Goal: Task Accomplishment & Management: Use online tool/utility

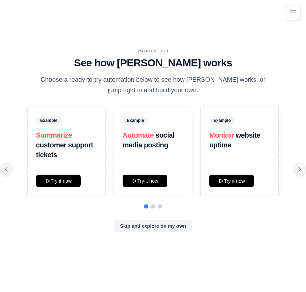
drag, startPoint x: 187, startPoint y: 88, endPoint x: 96, endPoint y: 61, distance: 94.9
click at [96, 61] on div "WALKTHROUGH See how CrewAI works Choose a ready-to-try automation below to see …" at bounding box center [153, 72] width 296 height 47
copy div "See how CrewAI works Choose a ready-to-try automation below to see how CrewAI w…"
click at [156, 219] on div "Example Summarize customer support tickets Try it now Example Automate social m…" at bounding box center [153, 170] width 296 height 126
click at [155, 225] on button "Skip and explore on my own" at bounding box center [152, 225] width 77 height 13
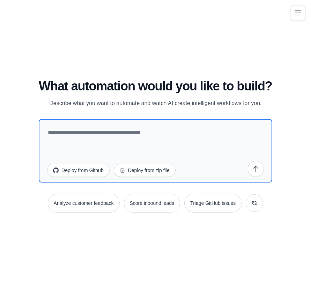
click at [167, 85] on h1 "What automation would you like to build?" at bounding box center [156, 86] width 234 height 14
drag, startPoint x: 167, startPoint y: 85, endPoint x: 164, endPoint y: 98, distance: 12.6
click at [164, 98] on div "What automation would you like to build? Describe what you want to automate and…" at bounding box center [156, 93] width 234 height 29
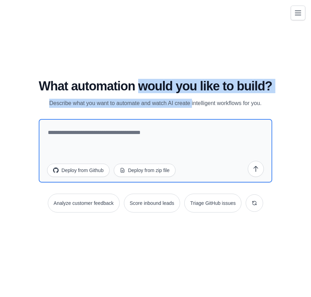
click at [164, 98] on div "What automation would you like to build? Describe what you want to automate and…" at bounding box center [156, 93] width 234 height 29
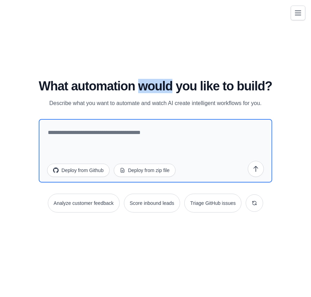
drag, startPoint x: 164, startPoint y: 98, endPoint x: 154, endPoint y: 88, distance: 13.6
click at [154, 88] on div "What automation would you like to build? Describe what you want to automate and…" at bounding box center [156, 93] width 234 height 29
click at [154, 88] on h1 "What automation would you like to build?" at bounding box center [156, 86] width 234 height 14
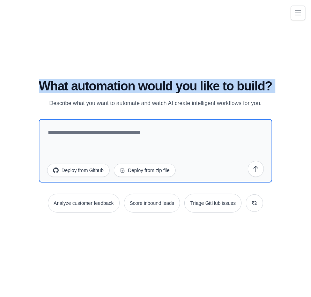
click at [154, 88] on h1 "What automation would you like to build?" at bounding box center [156, 86] width 234 height 14
copy div "What automation would you like to build?"
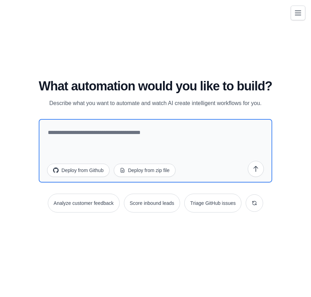
click at [159, 107] on p "Describe what you want to automate and watch AI create intelligent workflows fo…" at bounding box center [156, 103] width 234 height 9
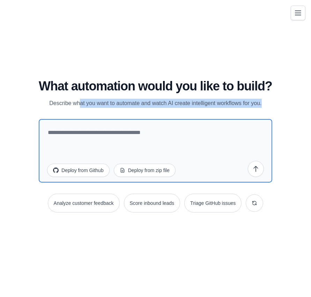
click at [159, 107] on p "Describe what you want to automate and watch AI create intelligent workflows fo…" at bounding box center [156, 103] width 234 height 9
copy div "Describe what you want to automate and watch AI create intelligent workflows fo…"
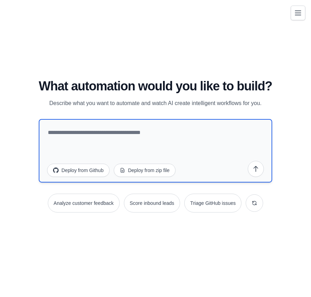
click at [196, 132] on textarea at bounding box center [156, 151] width 234 height 64
paste textarea "**********"
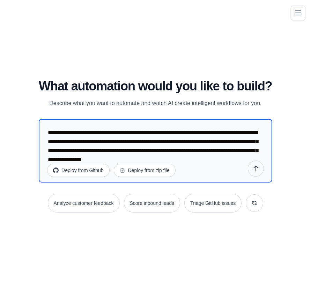
type textarea "**********"
click at [257, 166] on icon "submit" at bounding box center [256, 168] width 4 height 5
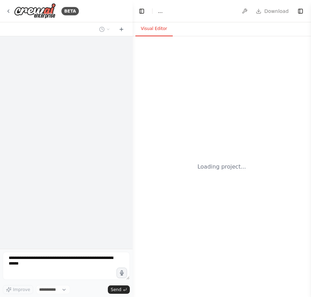
select select "****"
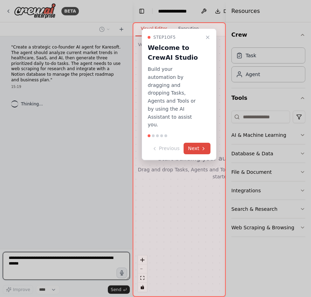
click at [199, 143] on button "Next" at bounding box center [197, 149] width 27 height 12
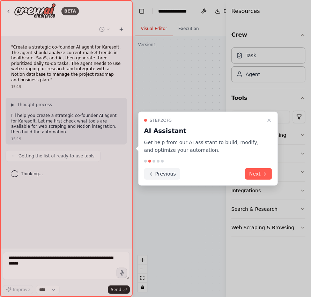
click at [160, 178] on button "Previous" at bounding box center [162, 174] width 36 height 12
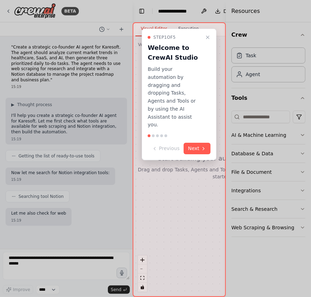
scroll to position [17, 0]
